Goal: Information Seeking & Learning: Learn about a topic

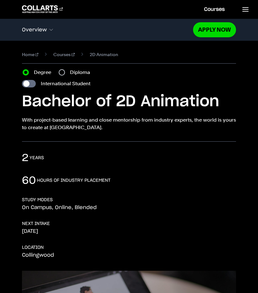
click at [69, 73] on div "Diploma" at bounding box center [76, 73] width 35 height 8
click at [62, 71] on input "Diploma" at bounding box center [62, 72] width 6 height 6
radio input "true"
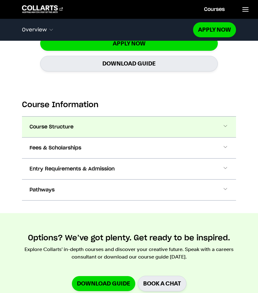
click at [143, 126] on button "Course Structure" at bounding box center [129, 127] width 214 height 21
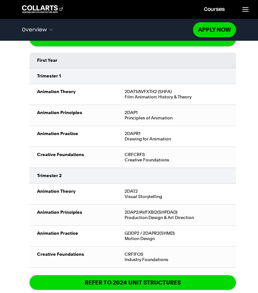
scroll to position [734, 0]
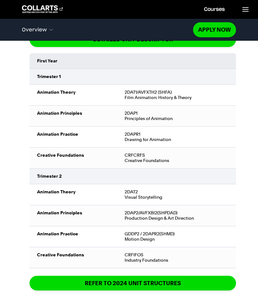
click at [20, 58] on div "Course Information Course Structure Diploma of 2D Animation The Diploma can be …" at bounding box center [129, 153] width 258 height 452
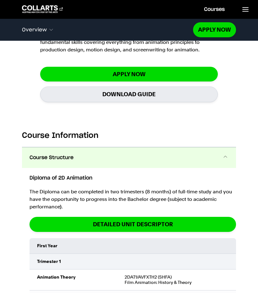
scroll to position [378, 0]
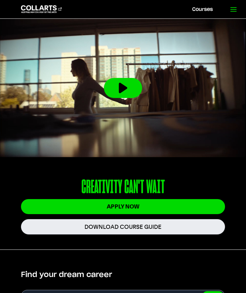
click at [231, 10] on icon at bounding box center [234, 10] width 8 height 8
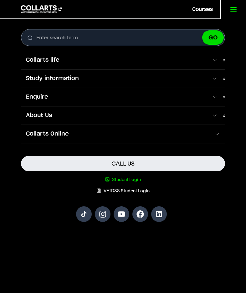
click at [118, 176] on link "Student Login" at bounding box center [123, 179] width 204 height 6
